Goal: Transaction & Acquisition: Purchase product/service

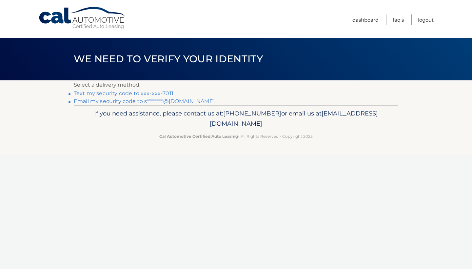
click at [161, 92] on link "Text my security code to xxx-xxx-7011" at bounding box center [124, 93] width 100 height 6
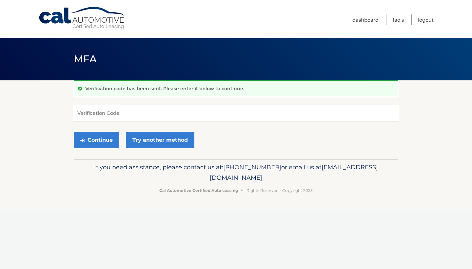
click at [144, 112] on input "Verification Code" at bounding box center [236, 113] width 325 height 16
click at [96, 141] on button "Continue" at bounding box center [97, 140] width 46 height 16
type input "113313"
click at [91, 142] on button "Continue" at bounding box center [97, 140] width 46 height 16
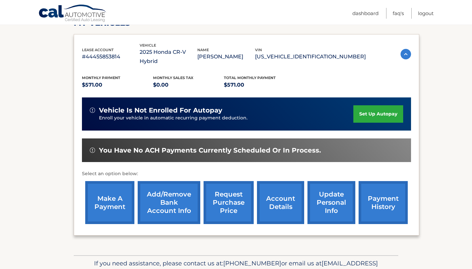
scroll to position [103, 0]
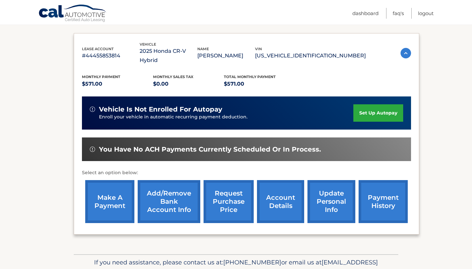
click at [113, 191] on link "make a payment" at bounding box center [109, 201] width 49 height 43
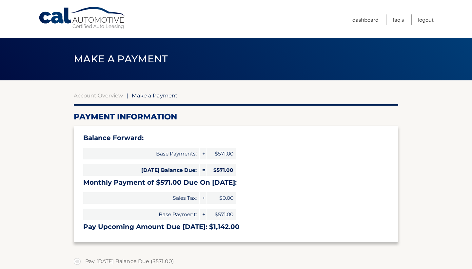
select select "MjY2ODc5YWQtNzM1MC00MWRmLWI5M2QtZjIxMDQ3OTEzZTE2"
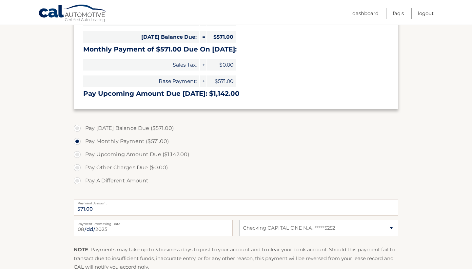
scroll to position [136, 0]
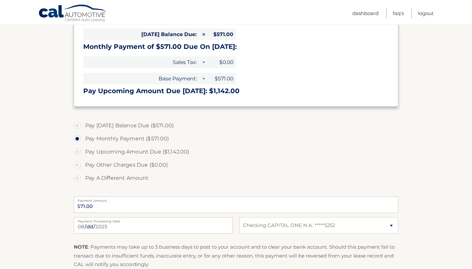
click at [107, 130] on label "Pay [DATE] Balance Due ($571.00)" at bounding box center [236, 125] width 325 height 13
click at [83, 130] on input "Pay [DATE] Balance Due ($571.00)" at bounding box center [79, 124] width 7 height 10
radio input "true"
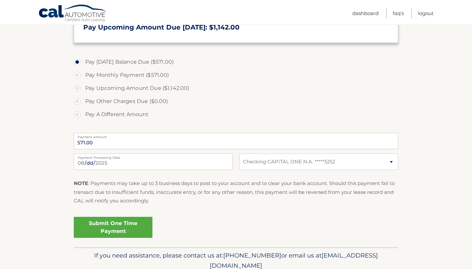
scroll to position [218, 0]
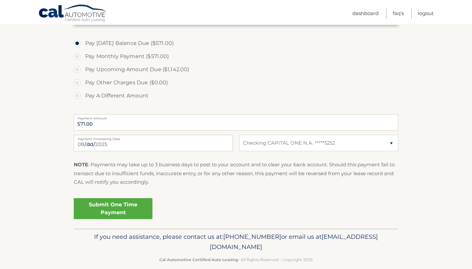
click at [126, 208] on link "Submit One Time Payment" at bounding box center [113, 208] width 79 height 21
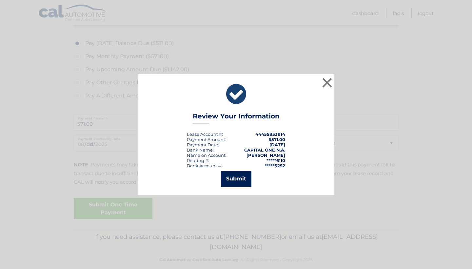
click at [229, 178] on button "Submit" at bounding box center [236, 179] width 30 height 16
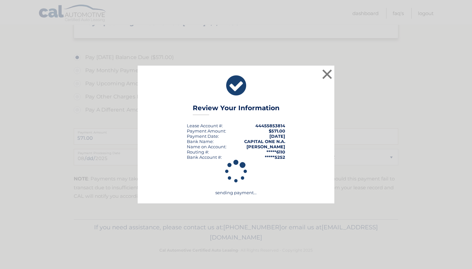
scroll to position [202, 0]
click at [341, 196] on div "× Review Your Information Lease Account #: 44455853814 Payment Amount: $571.00 …" at bounding box center [236, 135] width 467 height 138
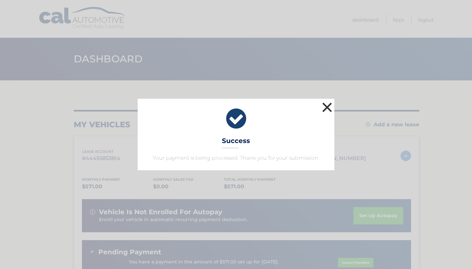
click at [325, 110] on button "×" at bounding box center [327, 107] width 13 height 13
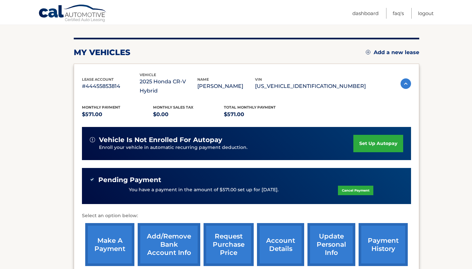
scroll to position [70, 0]
